Goal: Check status: Check status

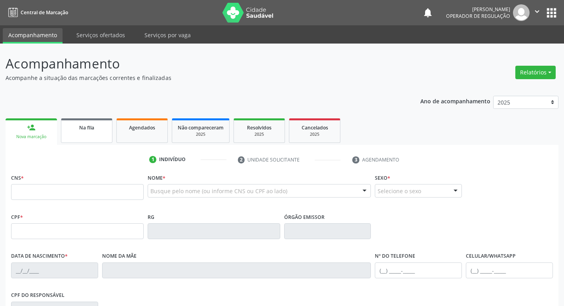
click at [88, 135] on link "Na fila" at bounding box center [86, 130] width 51 height 25
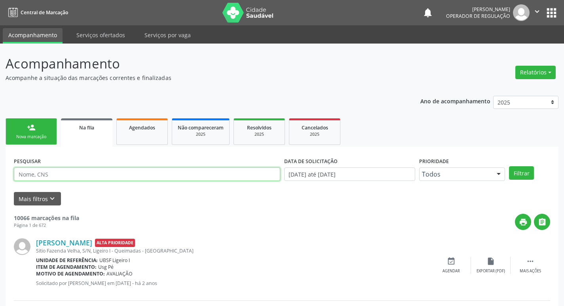
click at [158, 177] on input "text" at bounding box center [147, 174] width 267 height 13
paste input "706 7067 9527 9720"
type input "706 7067 9527 9720"
click at [509, 166] on button "Filtrar" at bounding box center [521, 172] width 25 height 13
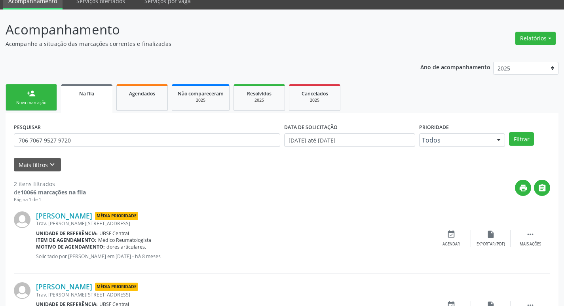
scroll to position [86, 0]
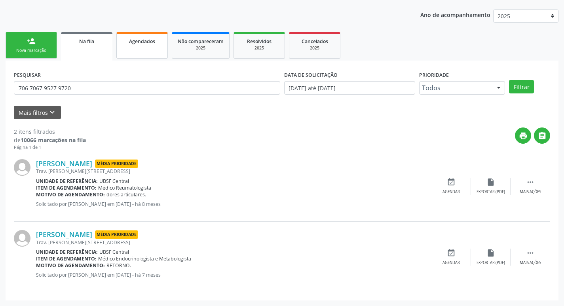
click at [146, 47] on link "Agendados" at bounding box center [141, 45] width 51 height 27
select select "8"
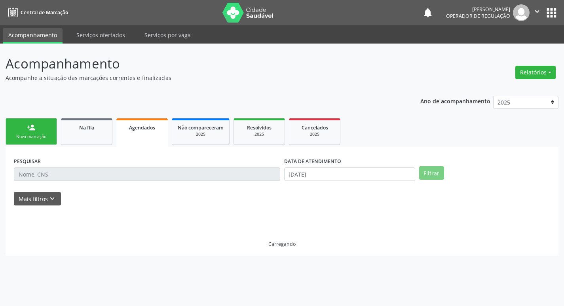
scroll to position [0, 0]
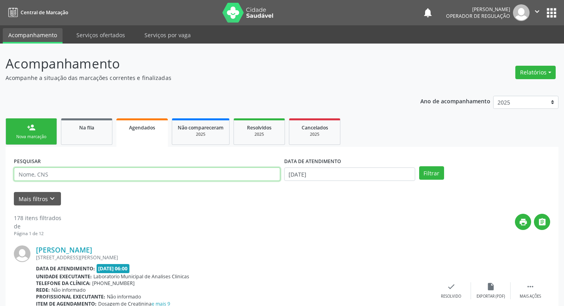
click at [150, 171] on input "text" at bounding box center [147, 174] width 267 height 13
paste input "706 7067 9527 9720"
type input "706 7067 9527 9720"
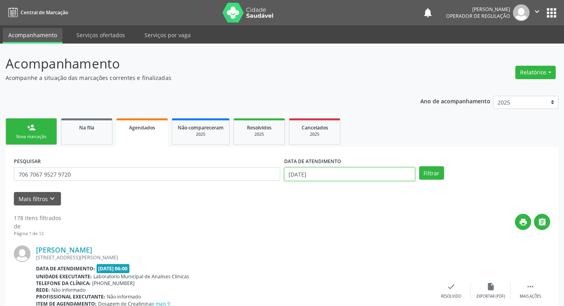
click at [343, 169] on input "[DATE]" at bounding box center [349, 174] width 131 height 13
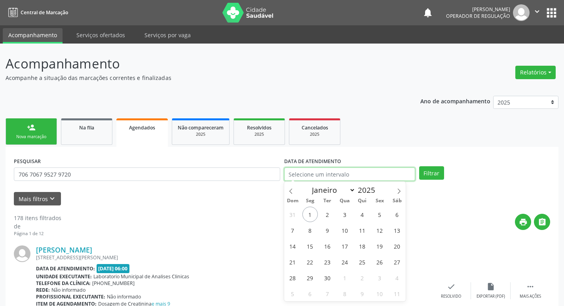
click at [419, 166] on button "Filtrar" at bounding box center [431, 172] width 25 height 13
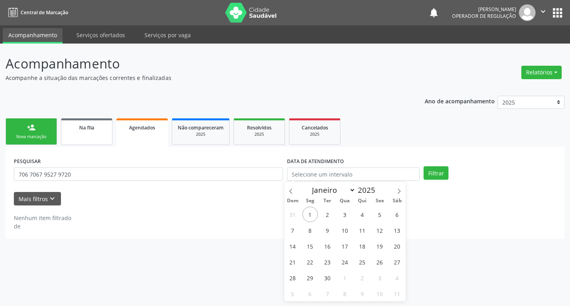
click at [92, 127] on span "Na fila" at bounding box center [86, 127] width 15 height 7
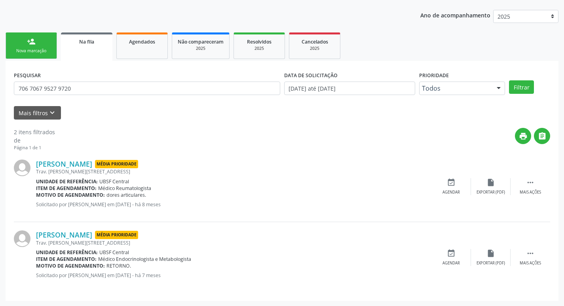
scroll to position [86, 0]
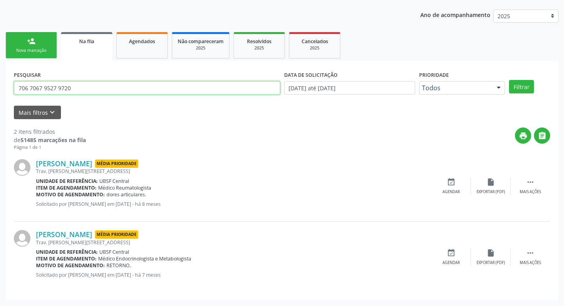
click at [59, 84] on input "706 7067 9527 9720" at bounding box center [147, 87] width 267 height 13
type input "702801603011467"
click at [509, 80] on button "Filtrar" at bounding box center [521, 86] width 25 height 13
